Goal: Transaction & Acquisition: Purchase product/service

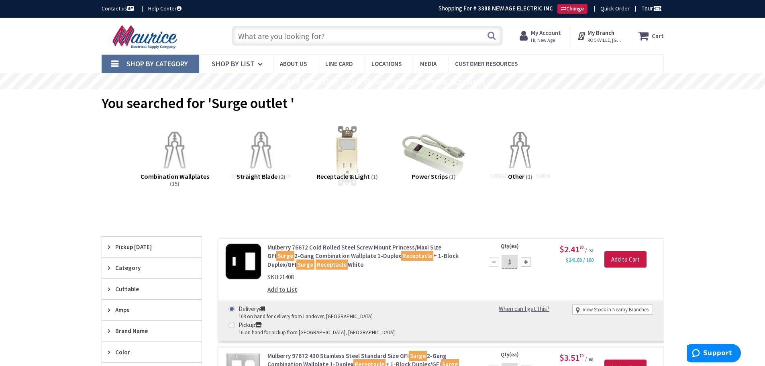
click at [270, 39] on input "text" at bounding box center [367, 36] width 271 height 20
paste input "arlington FLBC4500"
type input "arlington FLBC4500"
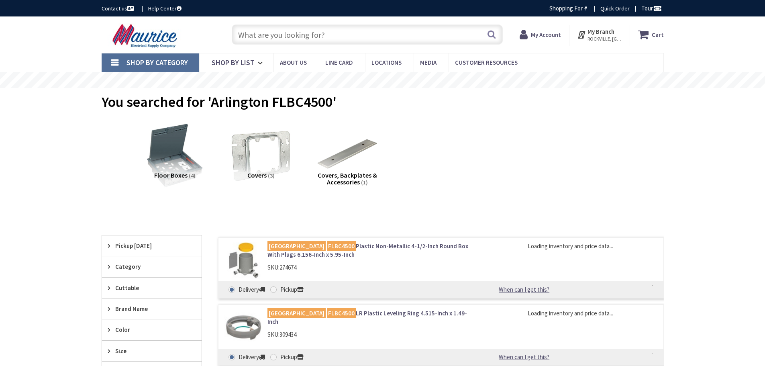
type input "[STREET_ADDRESS][MEDICAL_DATA]"
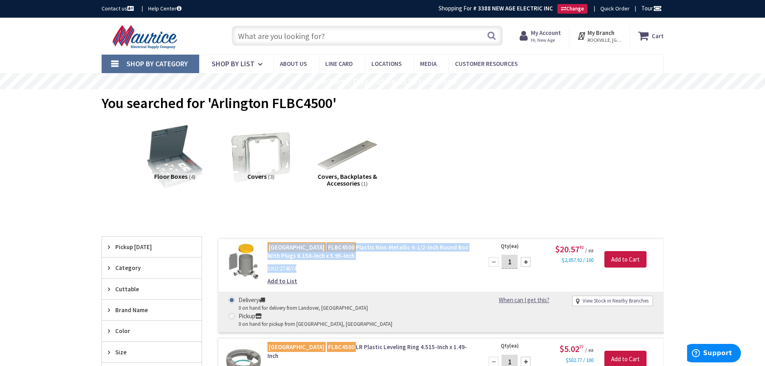
drag, startPoint x: 299, startPoint y: 268, endPoint x: 263, endPoint y: 246, distance: 41.5
click at [263, 246] on div "Arlington FLBC4500 Plastic Non-Metallic 4-1/2-Inch Round Box With Plugs 6.156-I…" at bounding box center [370, 266] width 217 height 47
copy div "Arlington FLBC4500 Plastic Non-Metallic 4-1/2-Inch Round Box With Plugs 6.156-I…"
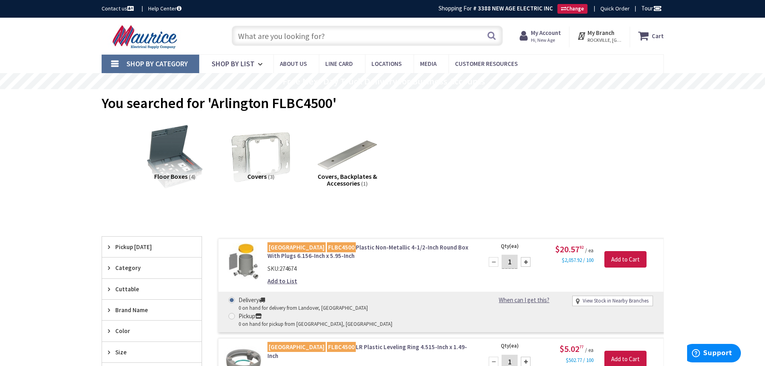
click at [479, 150] on div "Floor Boxes (4) Covers (3) Covers, Backplates & Accessories (1)" at bounding box center [383, 162] width 534 height 86
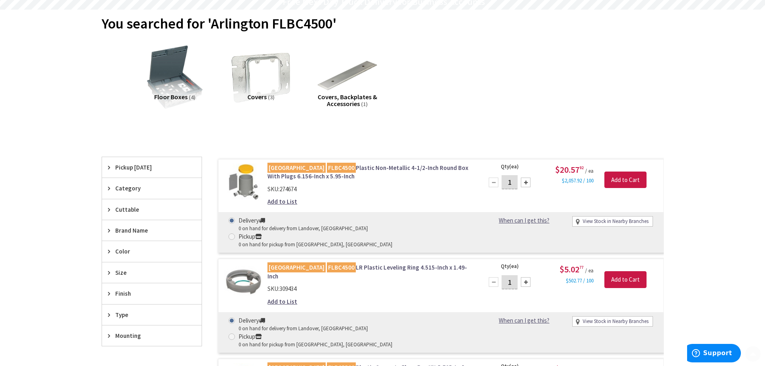
scroll to position [80, 0]
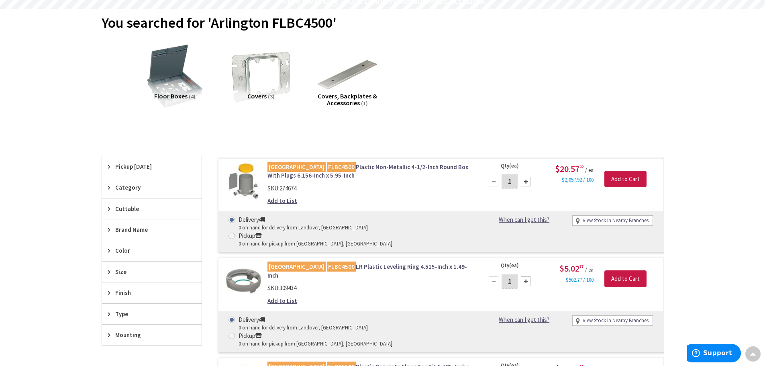
click at [389, 169] on link "Arlington FLBC4500 Plastic Non-Metallic 4-1/2-Inch Round Box With Plugs 6.156-I…" at bounding box center [370, 171] width 204 height 17
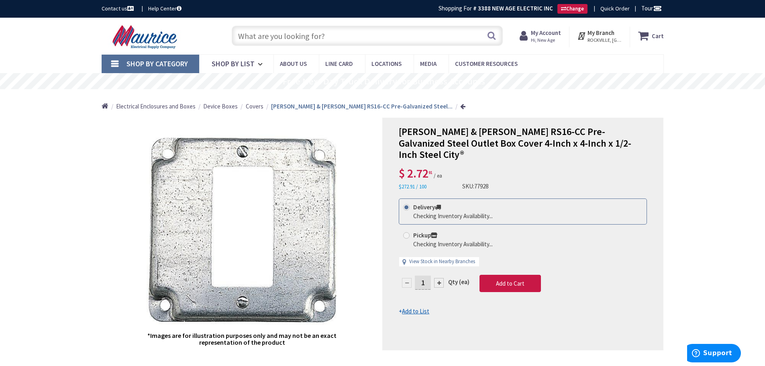
click at [271, 35] on input "text" at bounding box center [367, 36] width 271 height 20
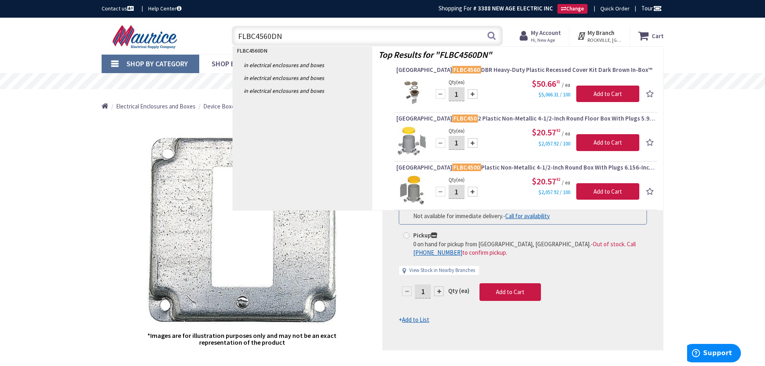
type input "FLBC4560DNL"
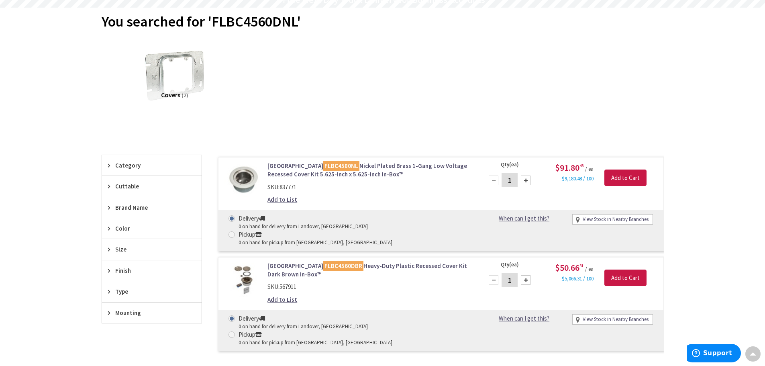
scroll to position [82, 0]
click at [380, 163] on link "Arlington FLBC4580NL Nickel Plated Brass 1-Gang Low Voltage Recessed Cover Kit …" at bounding box center [370, 170] width 204 height 17
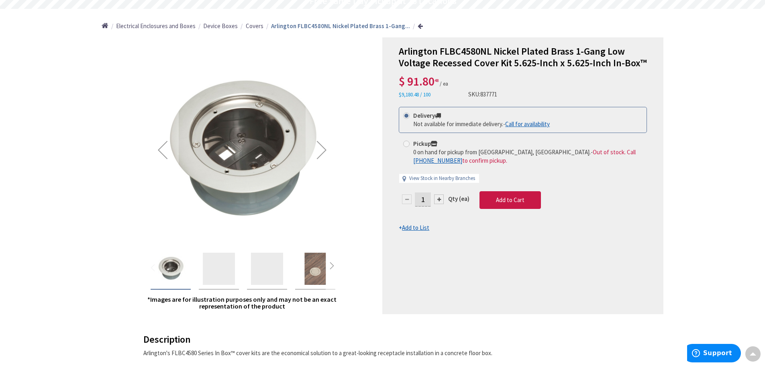
scroll to position [82, 0]
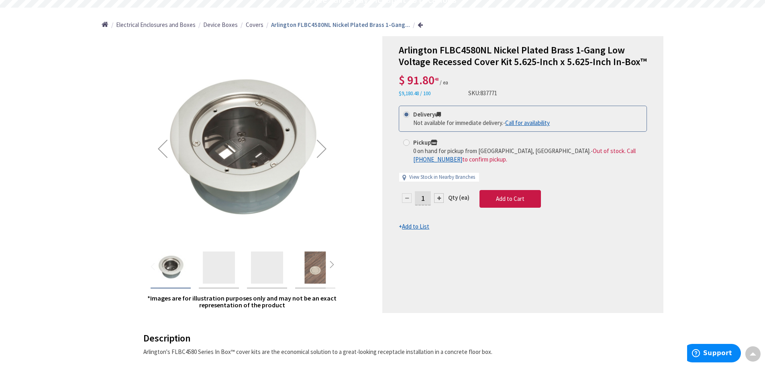
click at [334, 261] on div "Next" at bounding box center [332, 266] width 12 height 12
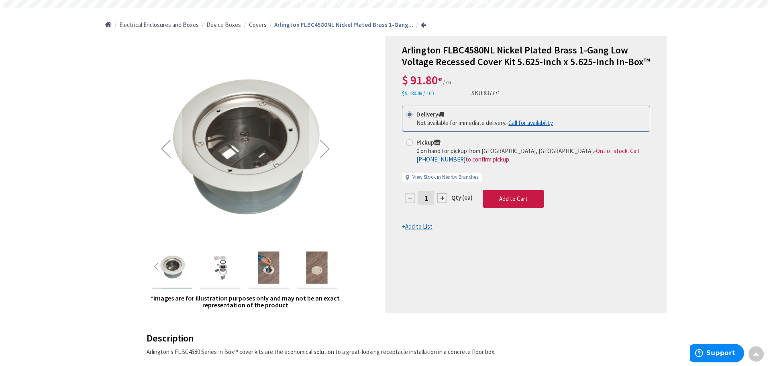
scroll to position [0, 0]
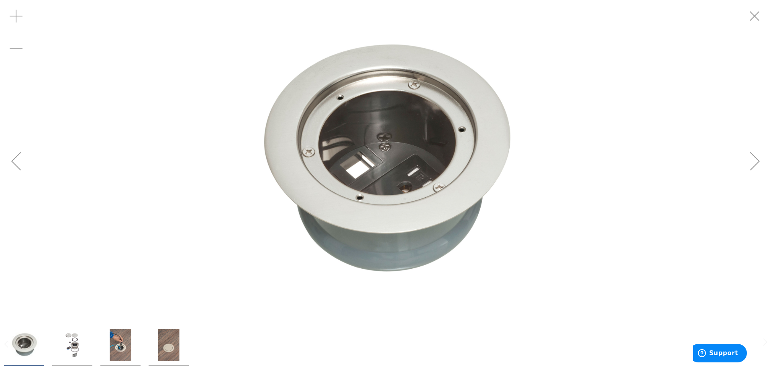
click at [759, 165] on div "Next" at bounding box center [755, 161] width 32 height 32
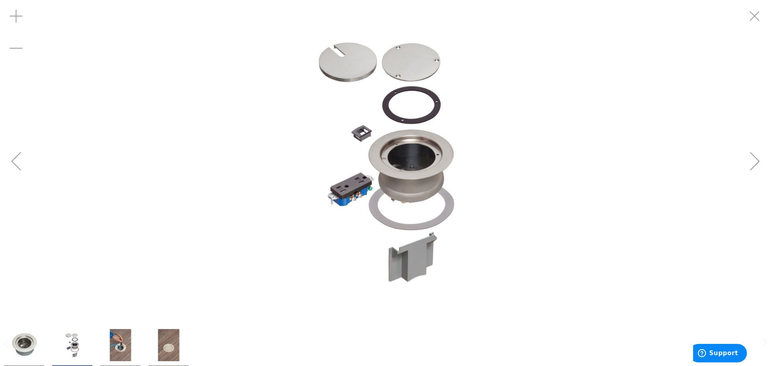
click at [122, 341] on img "Arlington FLBC4580NL Nickel Plated Brass 1-Gang Low Voltage Recessed Cover Kit …" at bounding box center [120, 345] width 32 height 32
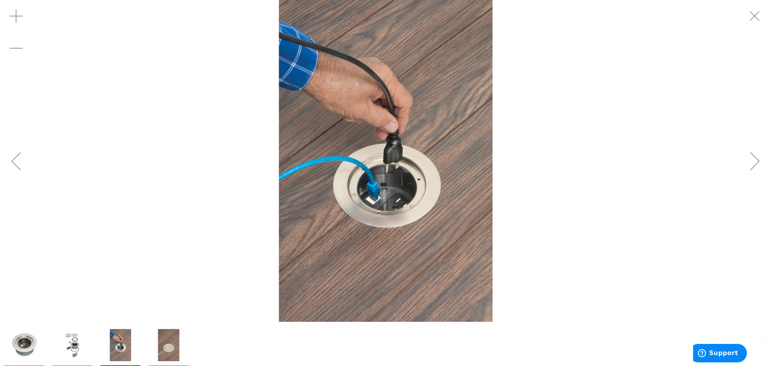
click at [166, 341] on img "Arlington FLBC4580NL Nickel Plated Brass 1-Gang Low Voltage Recessed Cover Kit …" at bounding box center [169, 345] width 32 height 32
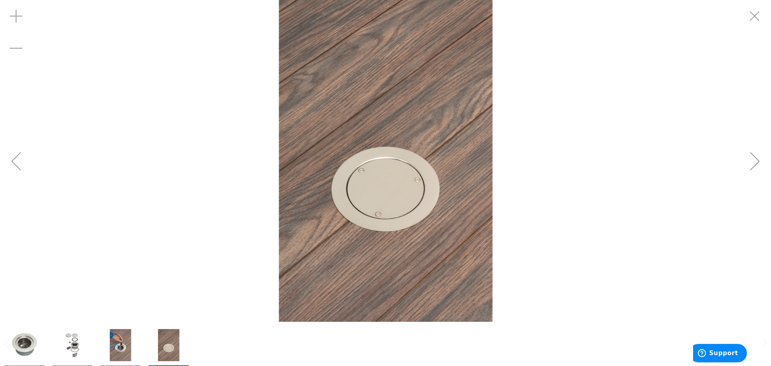
click at [120, 336] on img "Arlington FLBC4580NL Nickel Plated Brass 1-Gang Low Voltage Recessed Cover Kit …" at bounding box center [120, 345] width 32 height 32
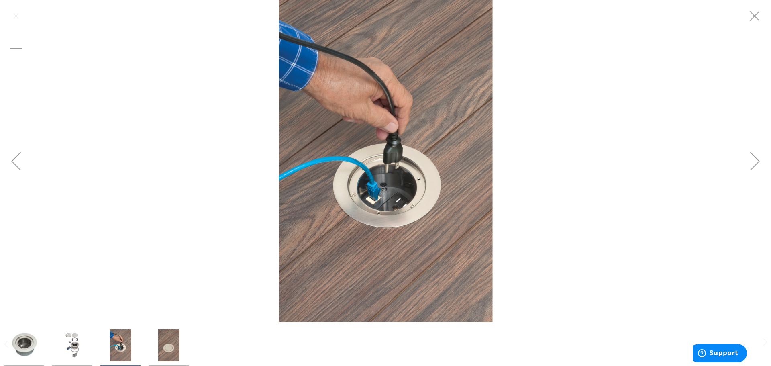
click at [78, 337] on img "Arlington FLBC4580NL Nickel Plated Brass 1-Gang Low Voltage Recessed Cover Kit …" at bounding box center [72, 345] width 32 height 32
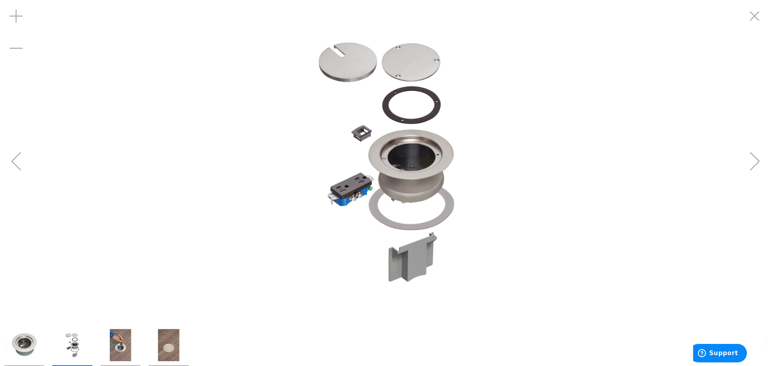
click at [19, 162] on div "Previous" at bounding box center [16, 161] width 32 height 32
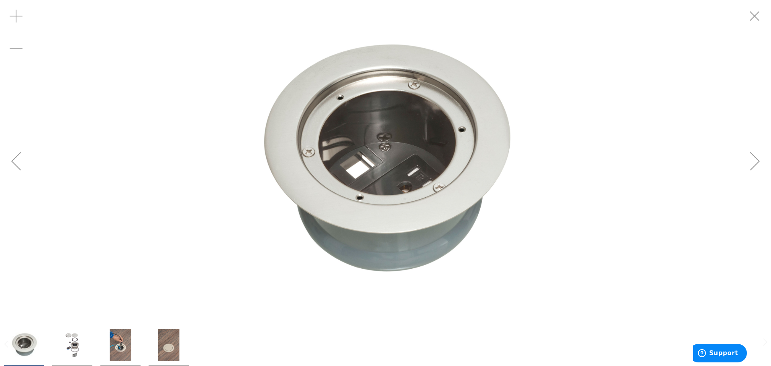
click at [19, 162] on div "Previous" at bounding box center [16, 161] width 32 height 32
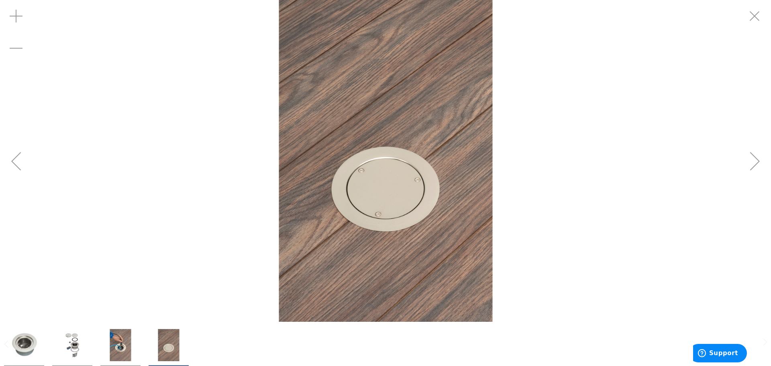
click at [19, 162] on div "Previous" at bounding box center [16, 161] width 32 height 32
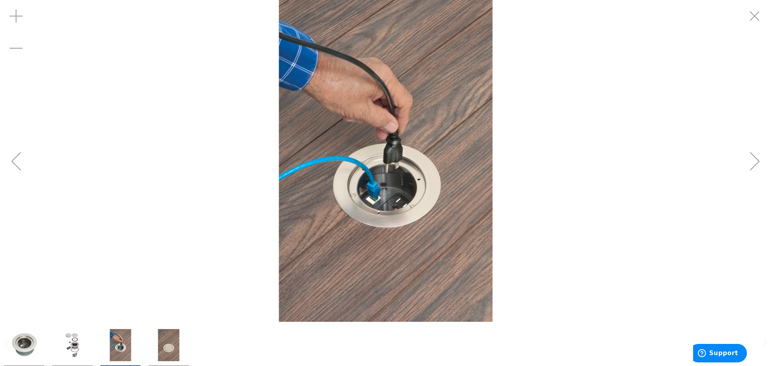
click at [19, 162] on div "Previous" at bounding box center [16, 161] width 32 height 32
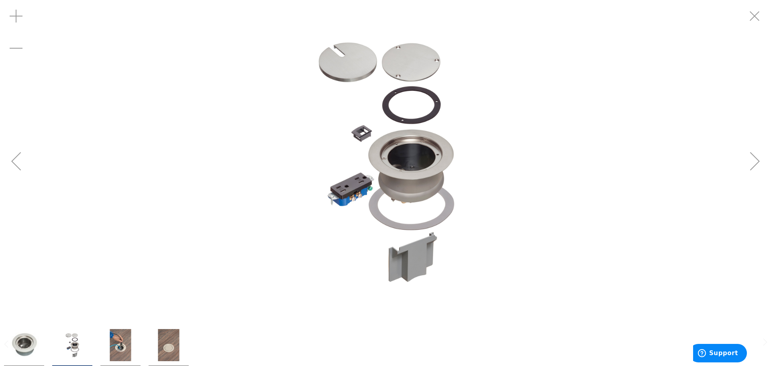
click at [19, 162] on div "Previous" at bounding box center [16, 161] width 32 height 32
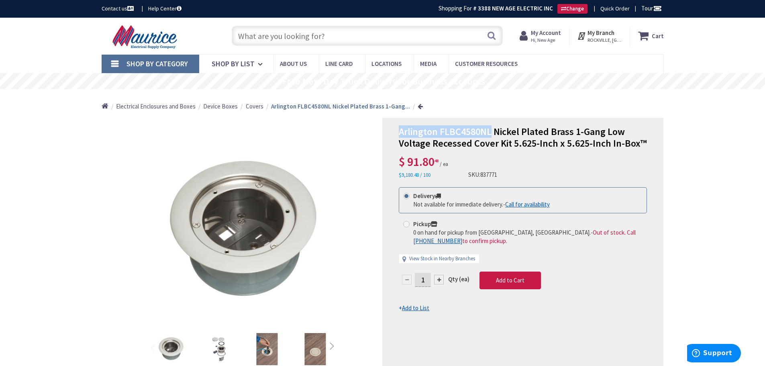
drag, startPoint x: 401, startPoint y: 131, endPoint x: 492, endPoint y: 133, distance: 91.6
click at [492, 133] on span "Arlington FLBC4580NL Nickel Plated Brass 1-Gang Low Voltage Recessed Cover Kit …" at bounding box center [523, 137] width 248 height 24
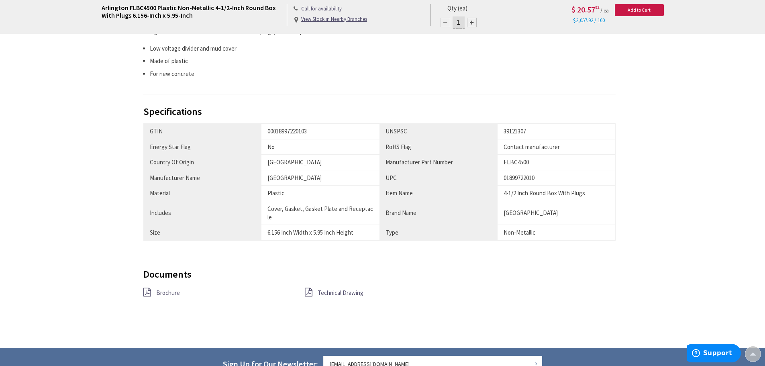
scroll to position [363, 0]
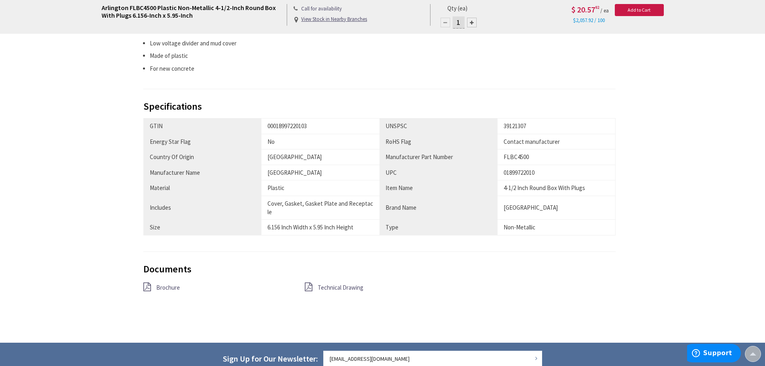
click at [170, 289] on span "Brochure" at bounding box center [168, 288] width 24 height 8
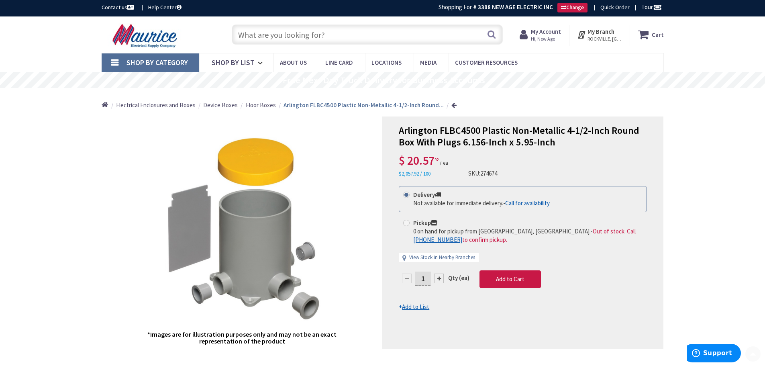
scroll to position [0, 0]
